Goal: Participate in discussion: Engage in conversation with other users on a specific topic

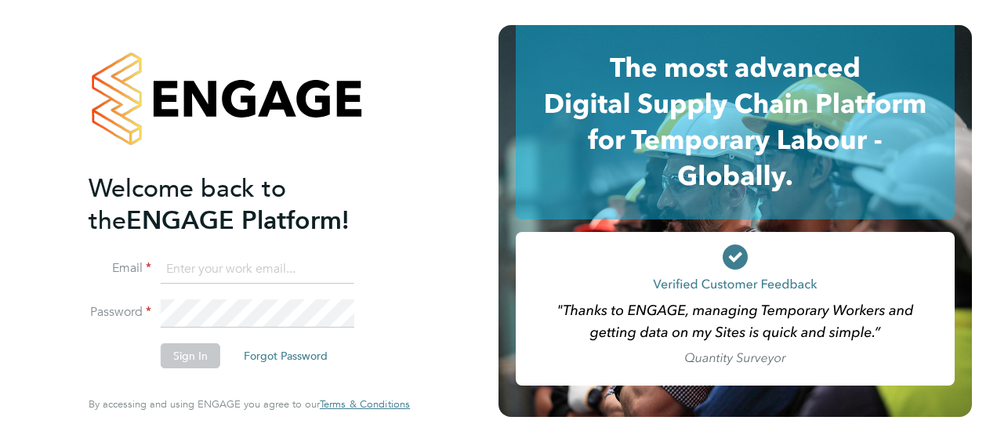
click at [230, 274] on input at bounding box center [258, 270] width 194 height 28
click at [328, 265] on input "[PERSON_NAME][EMAIL_ADDRESS][DOMAIN_NAME]" at bounding box center [258, 270] width 194 height 28
type input "n"
type input "[PERSON_NAME][EMAIL_ADDRESS][DOMAIN_NAME]"
click at [176, 351] on button "Sign In" at bounding box center [191, 355] width 60 height 25
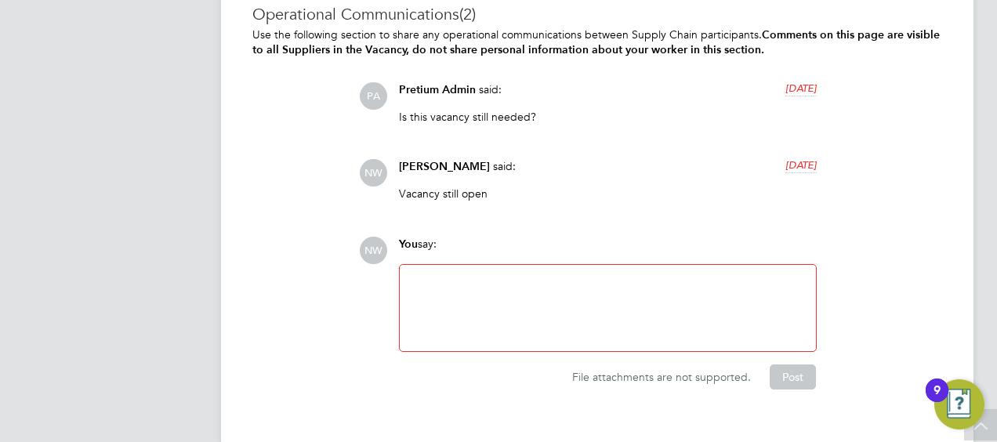
scroll to position [1778, 0]
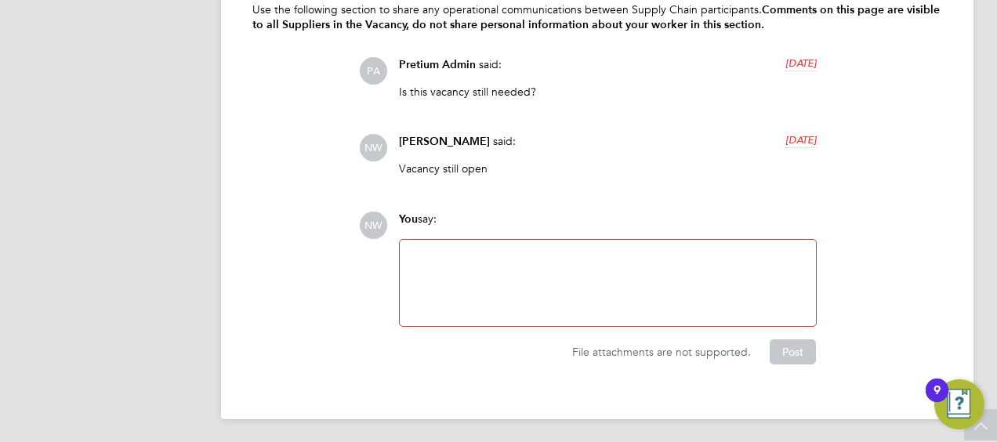
click at [452, 263] on div at bounding box center [607, 282] width 397 height 67
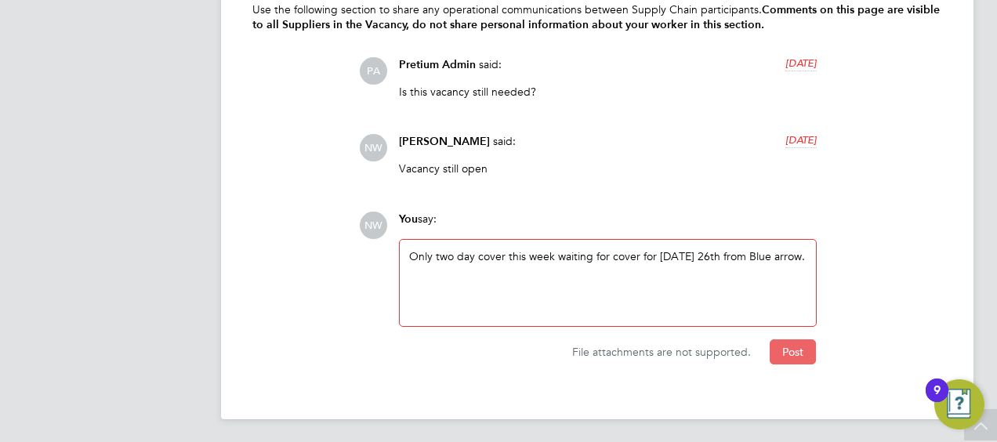
click at [786, 357] on button "Post" at bounding box center [793, 351] width 46 height 25
